Goal: Transaction & Acquisition: Download file/media

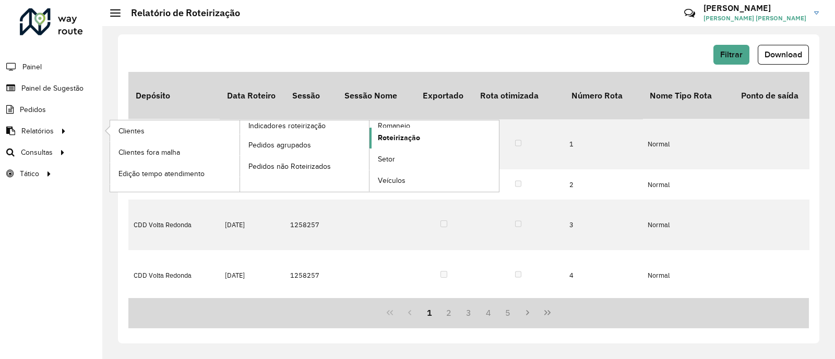
click at [389, 138] on span "Roteirização" at bounding box center [399, 138] width 42 height 11
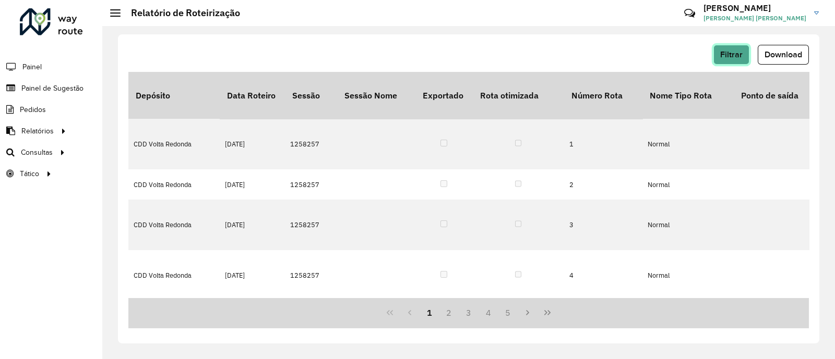
click at [719, 52] on button "Filtrar" at bounding box center [731, 55] width 36 height 20
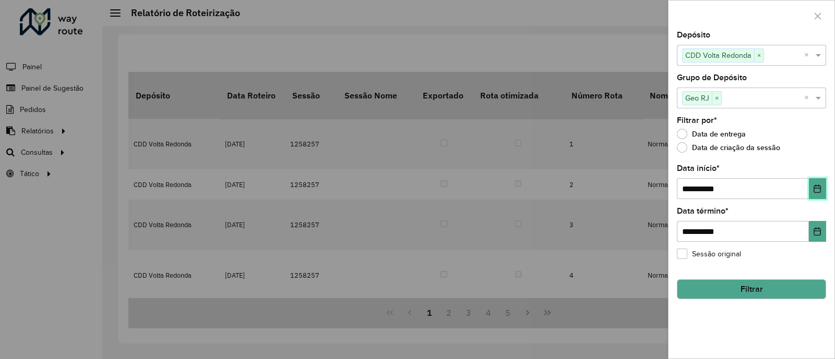
click at [818, 189] on icon "Choose Date" at bounding box center [817, 189] width 7 height 8
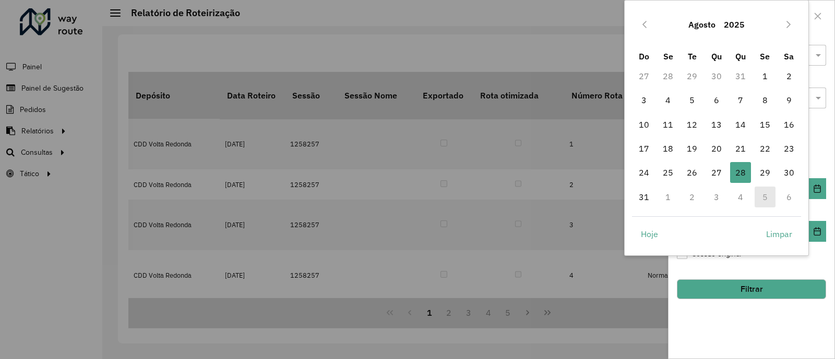
click at [741, 198] on td "4" at bounding box center [740, 197] width 24 height 24
click at [788, 27] on icon "Next Month" at bounding box center [788, 24] width 8 height 8
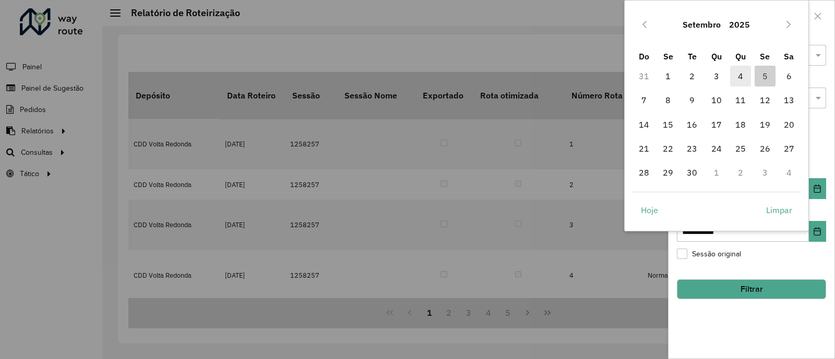
click at [740, 73] on span "4" at bounding box center [740, 76] width 21 height 21
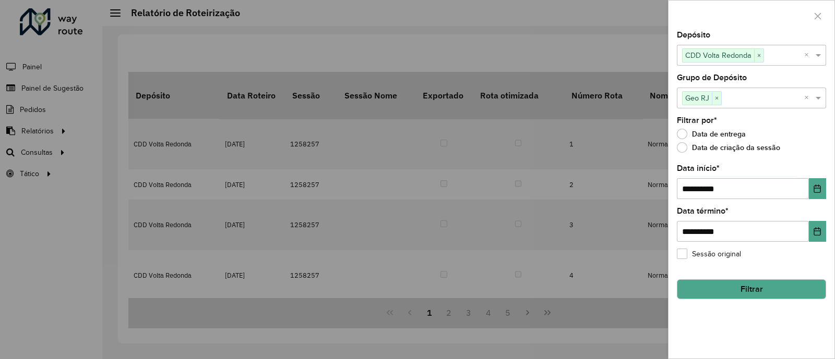
click at [733, 290] on button "Filtrar" at bounding box center [751, 290] width 149 height 20
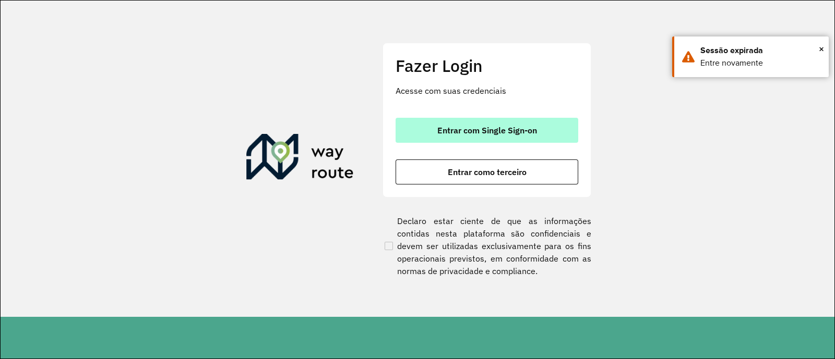
click at [536, 129] on span "Entrar com Single Sign-on" at bounding box center [487, 130] width 100 height 8
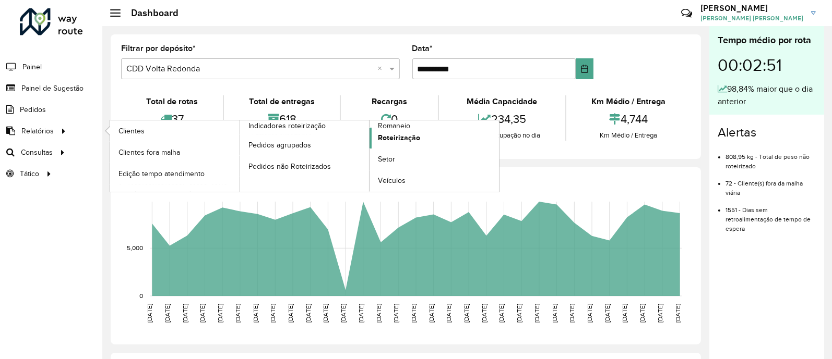
click at [385, 141] on span "Roteirização" at bounding box center [399, 138] width 42 height 11
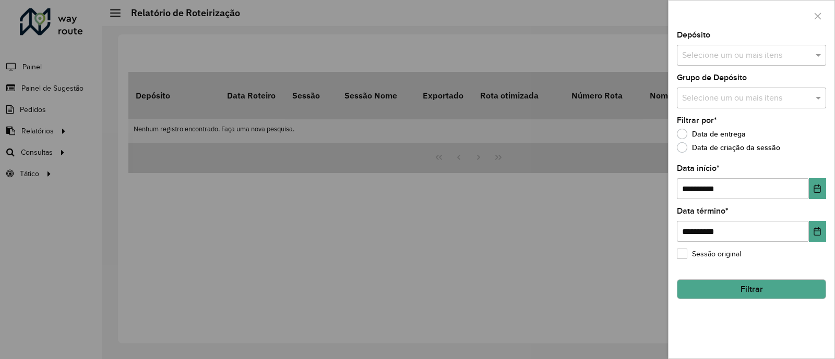
click at [725, 58] on input "text" at bounding box center [746, 56] width 134 height 13
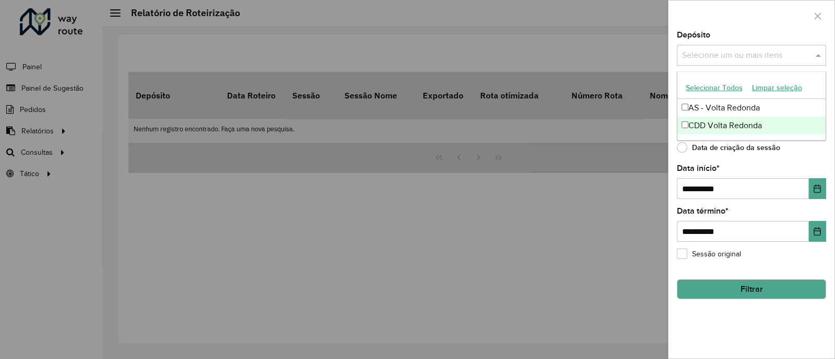
click at [699, 121] on div "CDD Volta Redonda" at bounding box center [751, 126] width 148 height 18
click at [803, 151] on div "Data de criação da sessão" at bounding box center [751, 150] width 149 height 13
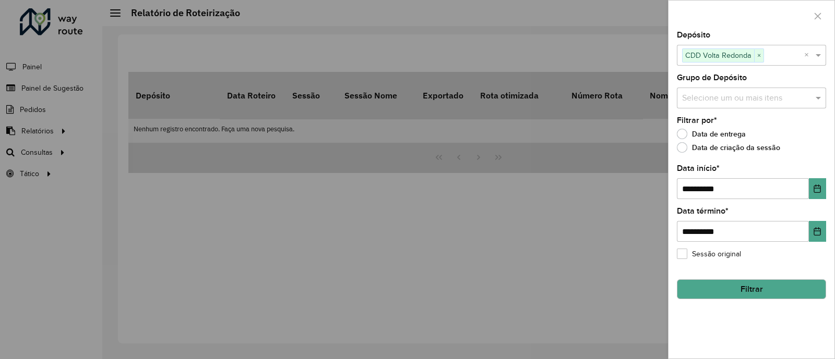
click at [764, 98] on input "text" at bounding box center [746, 98] width 134 height 13
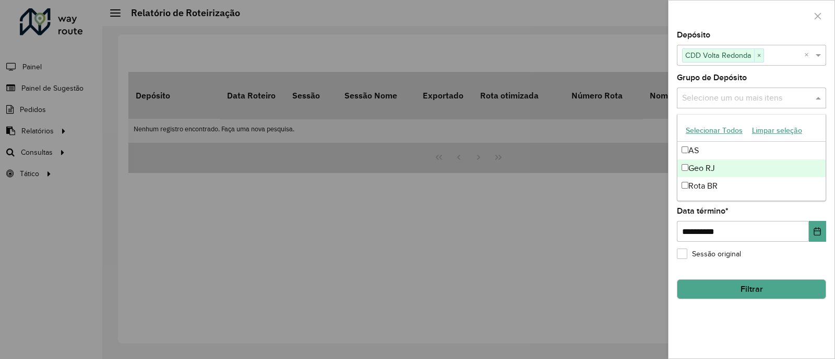
click at [707, 167] on div "Geo RJ" at bounding box center [751, 169] width 148 height 18
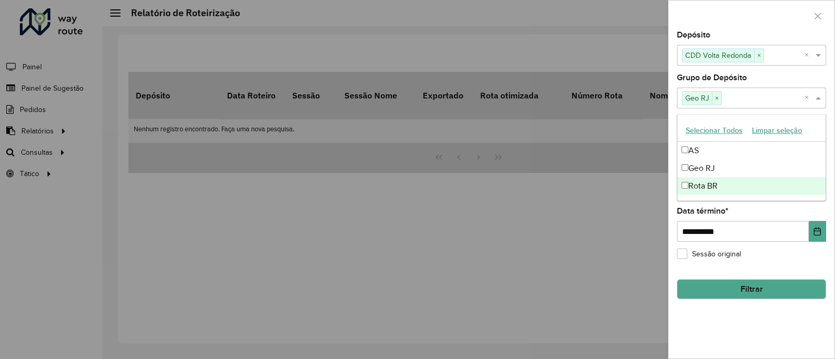
click at [767, 213] on div "**********" at bounding box center [751, 225] width 149 height 34
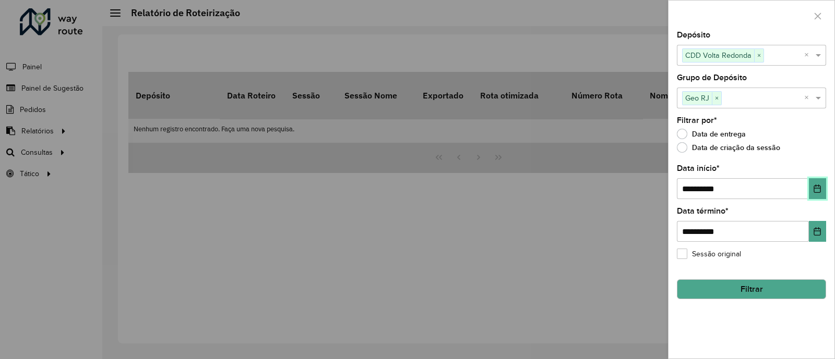
click at [815, 197] on button "Choose Date" at bounding box center [817, 188] width 17 height 21
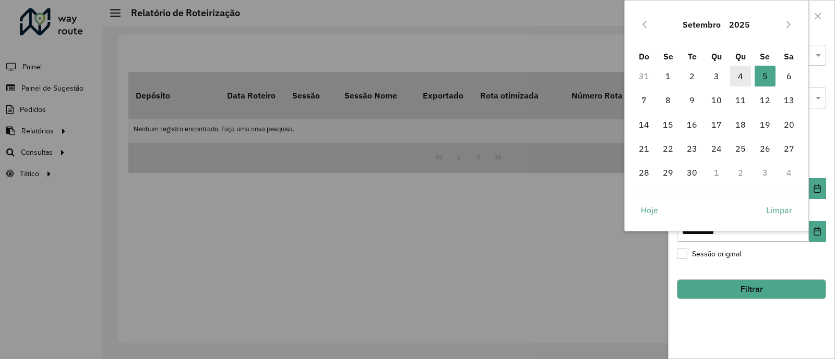
click at [742, 78] on span "4" at bounding box center [740, 76] width 21 height 21
type input "**********"
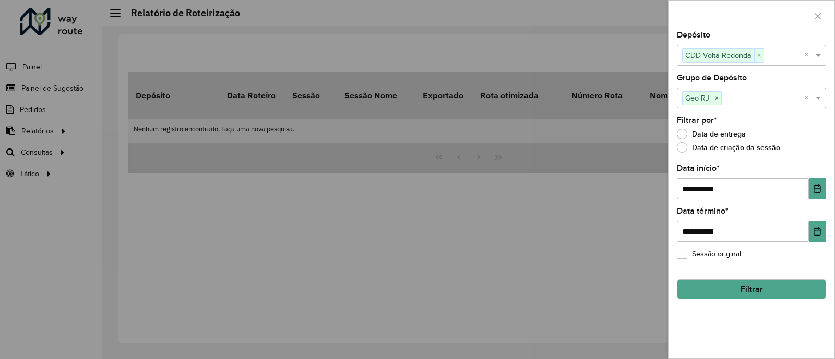
click at [744, 291] on button "Filtrar" at bounding box center [751, 290] width 149 height 20
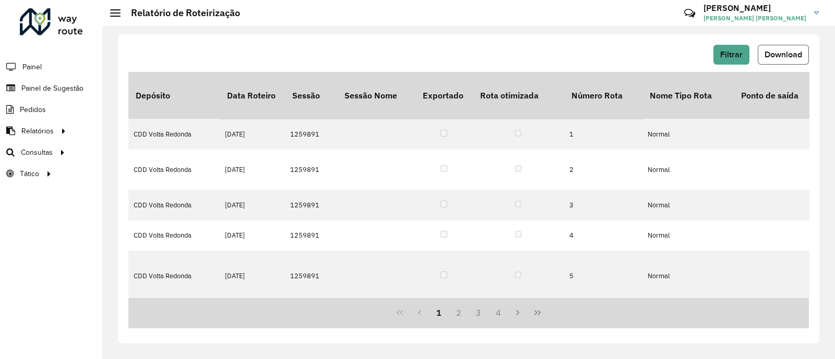
click at [774, 52] on span "Download" at bounding box center [783, 54] width 38 height 9
